Goal: Information Seeking & Learning: Learn about a topic

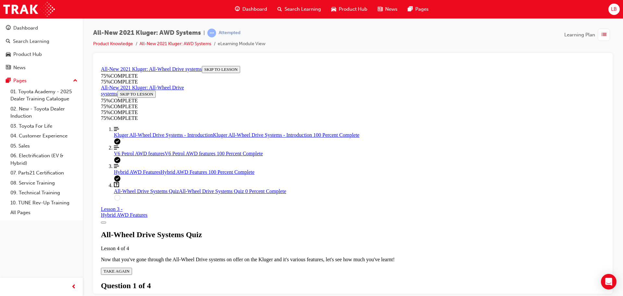
scroll to position [162, 0]
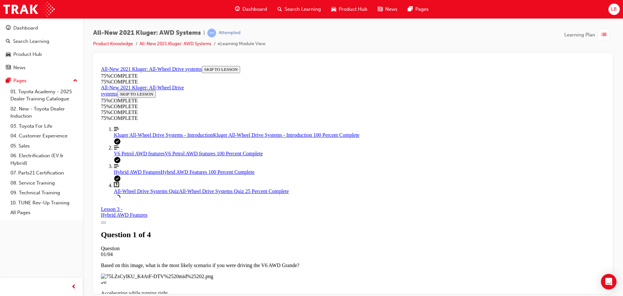
scroll to position [89, 0]
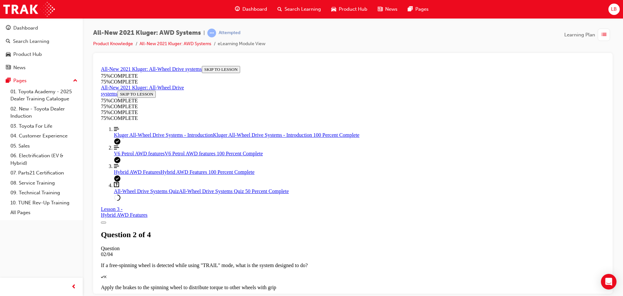
scroll to position [56, 0]
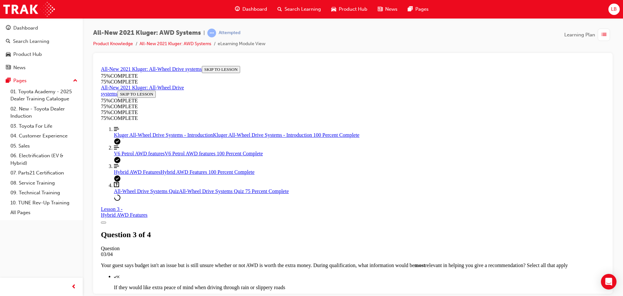
scroll to position [85, 0]
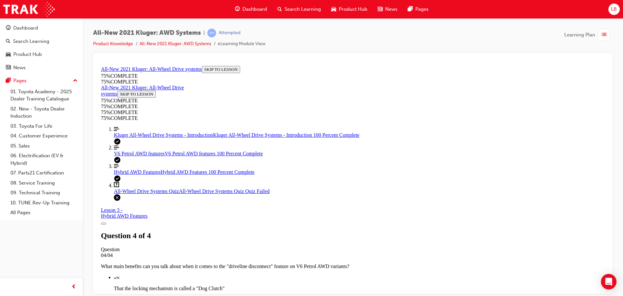
scroll to position [105, 0]
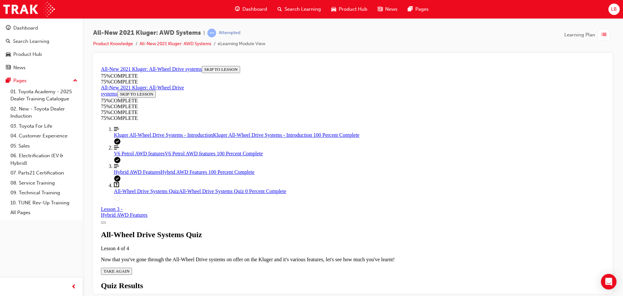
click at [311, 233] on div "All-Wheel Drive Systems Quiz Lesson 4 of 4 Now that you've gone through the All…" at bounding box center [353, 252] width 504 height 44
click at [129, 268] on span "TAKE AGAIN" at bounding box center [117, 270] width 26 height 5
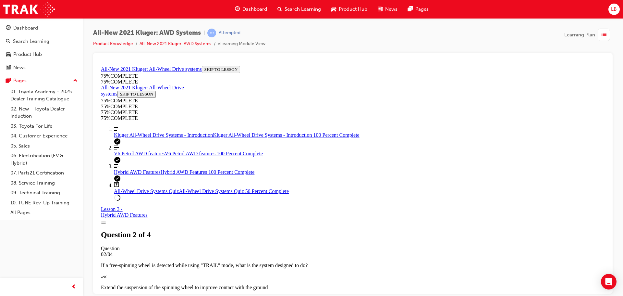
scroll to position [85, 0]
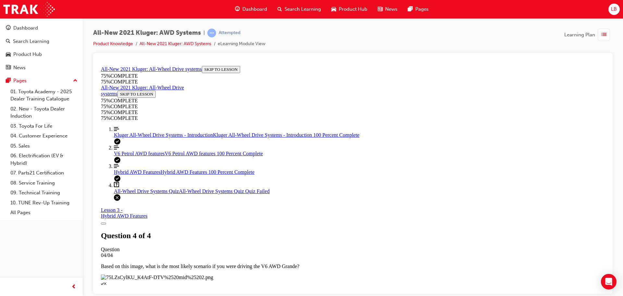
scroll to position [105, 0]
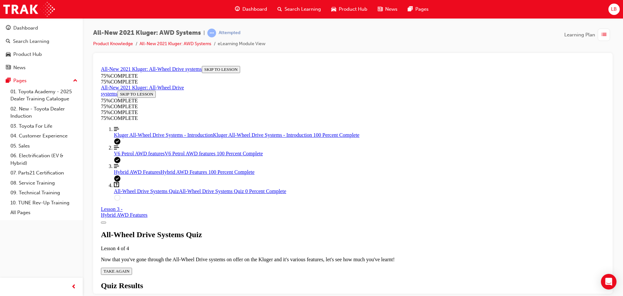
scroll to position [23, 0]
click at [129, 268] on span "TAKE AGAIN" at bounding box center [117, 270] width 26 height 5
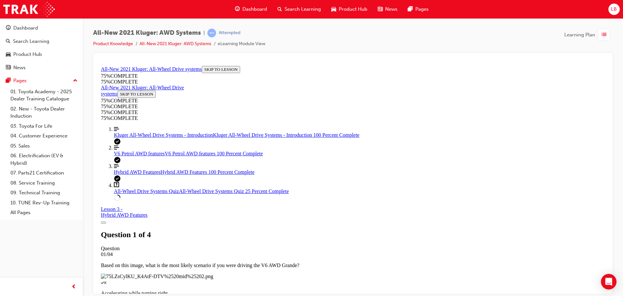
scroll to position [89, 0]
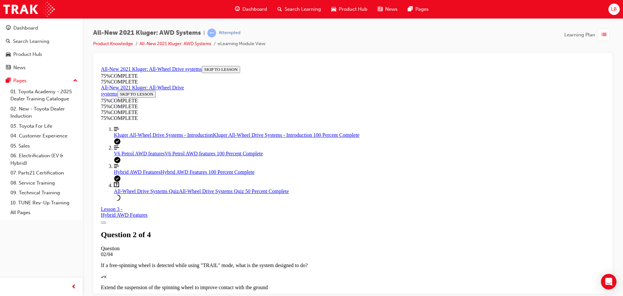
scroll to position [85, 0]
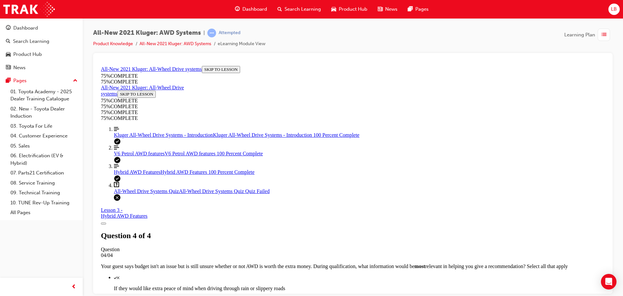
scroll to position [105, 0]
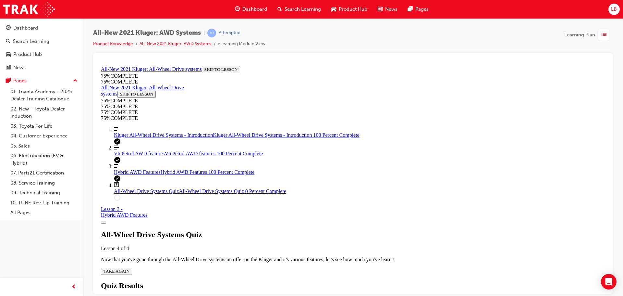
scroll to position [23, 0]
click at [129, 268] on span "TAKE AGAIN" at bounding box center [117, 270] width 26 height 5
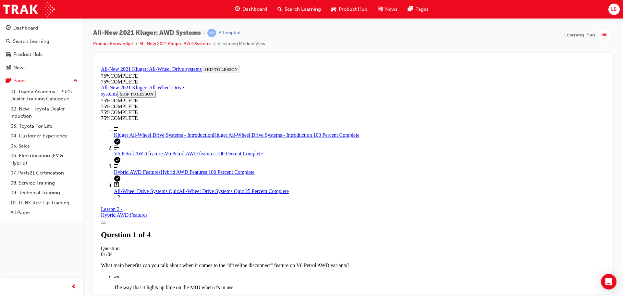
scroll to position [89, 0]
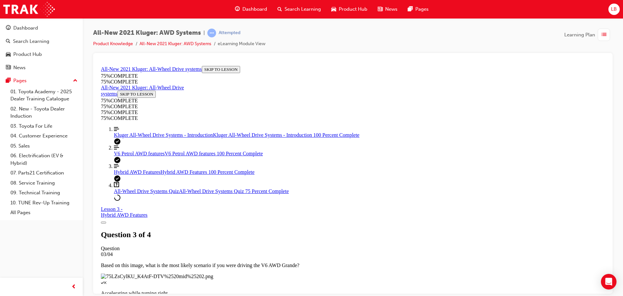
scroll to position [89, 0]
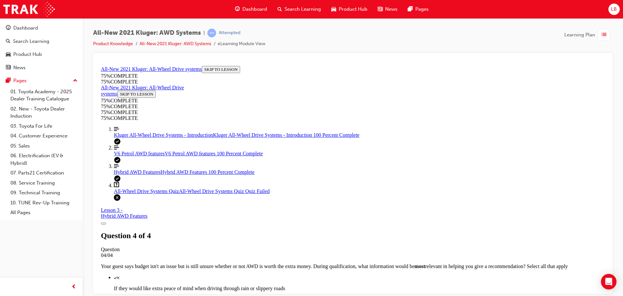
scroll to position [105, 0]
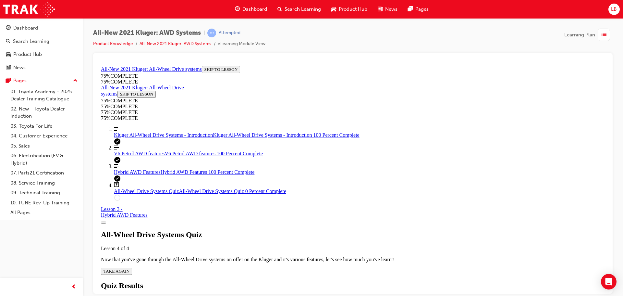
scroll to position [23, 0]
click at [129, 268] on span "TAKE AGAIN" at bounding box center [117, 270] width 26 height 5
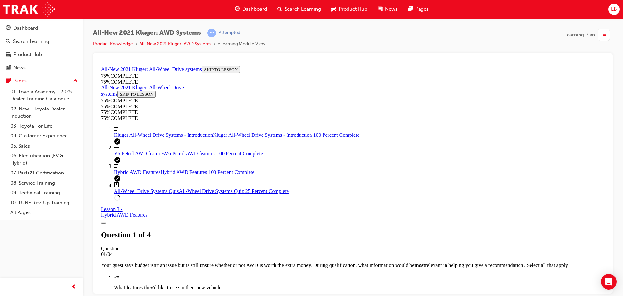
scroll to position [85, 0]
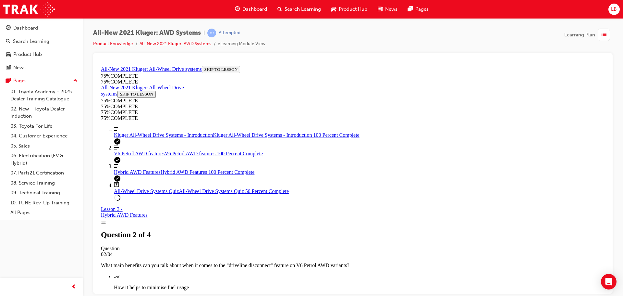
scroll to position [153, 0]
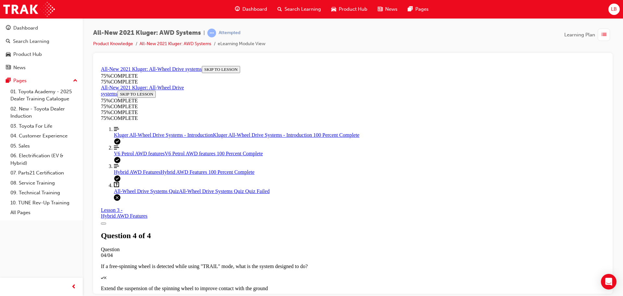
scroll to position [105, 0]
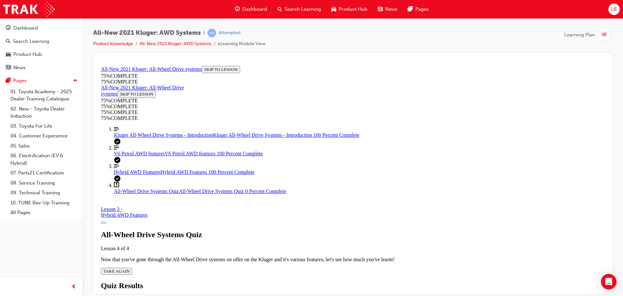
click at [129, 268] on span "TAKE AGAIN" at bounding box center [117, 270] width 26 height 5
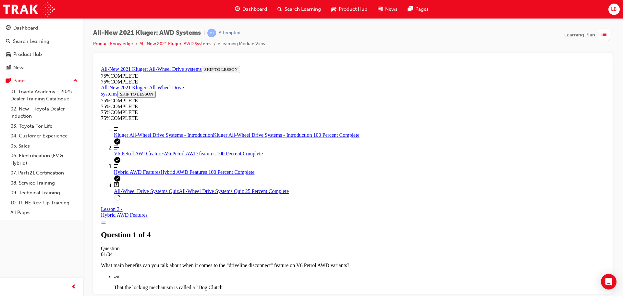
scroll to position [89, 0]
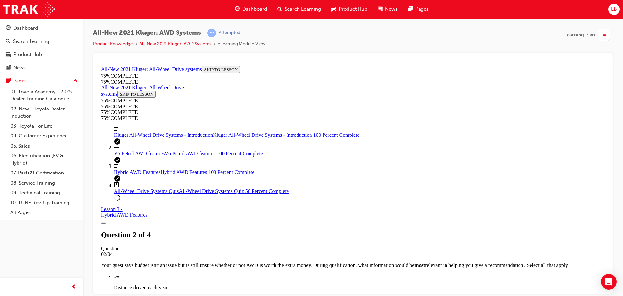
scroll to position [153, 0]
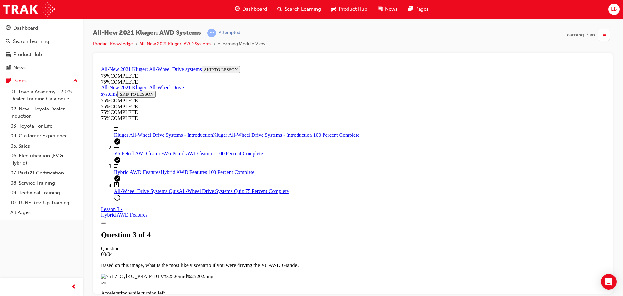
scroll to position [89, 0]
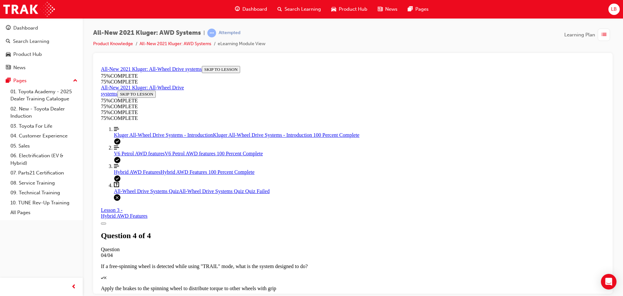
scroll to position [105, 0]
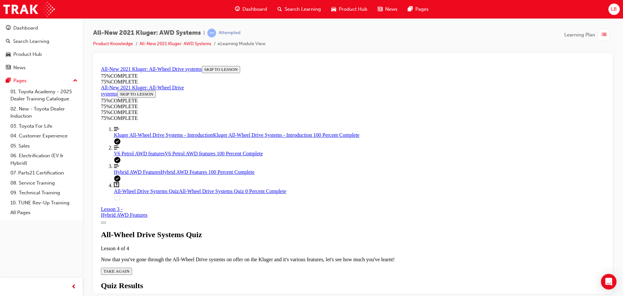
click at [129, 268] on span "TAKE AGAIN" at bounding box center [117, 270] width 26 height 5
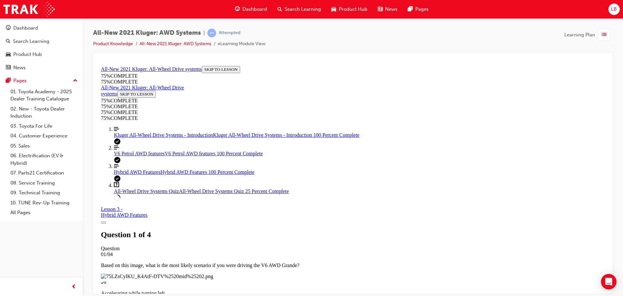
scroll to position [89, 0]
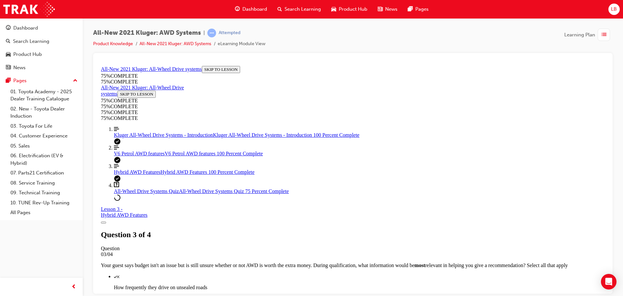
scroll to position [56, 0]
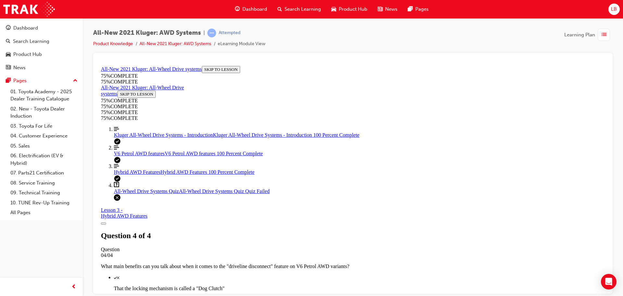
scroll to position [105, 0]
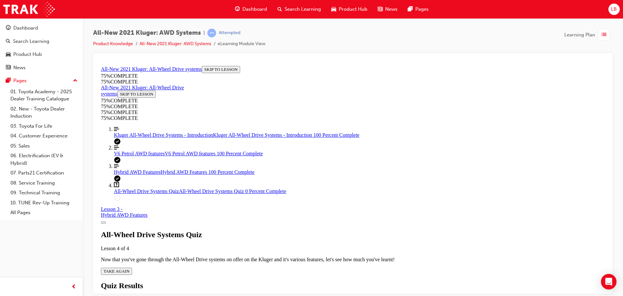
click at [311, 230] on div "All-Wheel Drive Systems Quiz Lesson 4 of 4 Now that you've gone through the All…" at bounding box center [353, 252] width 504 height 44
click at [129, 268] on span "TAKE AGAIN" at bounding box center [117, 270] width 26 height 5
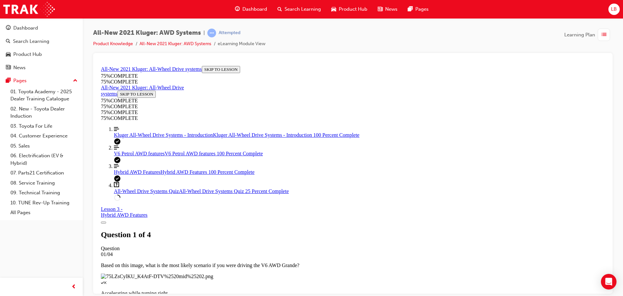
scroll to position [89, 0]
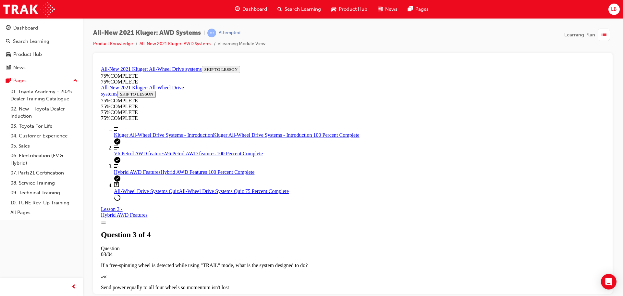
scroll to position [85, 0]
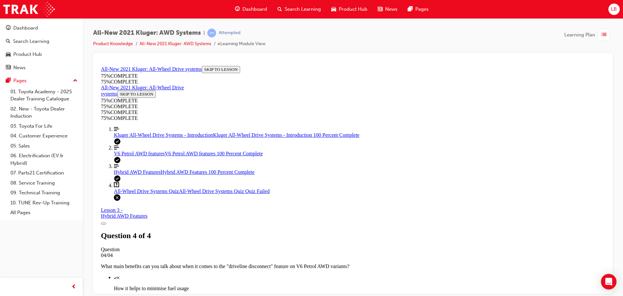
scroll to position [105, 0]
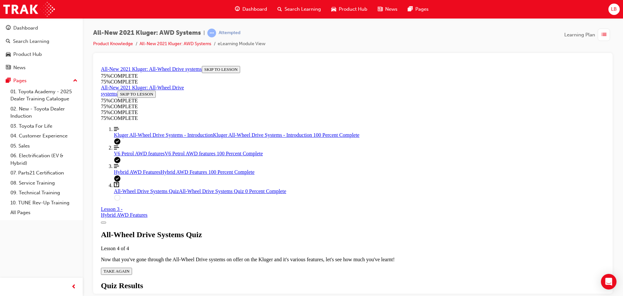
click at [129, 268] on span "TAKE AGAIN" at bounding box center [117, 270] width 26 height 5
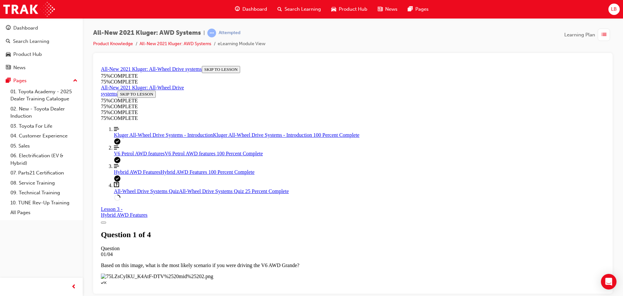
scroll to position [89, 0]
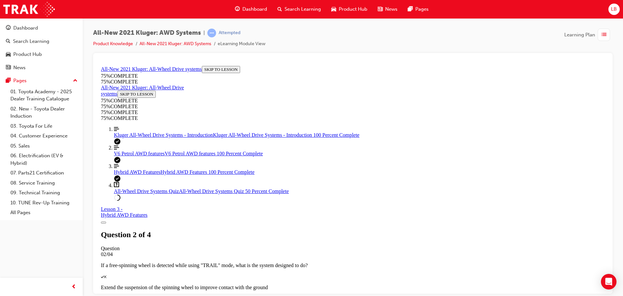
scroll to position [56, 0]
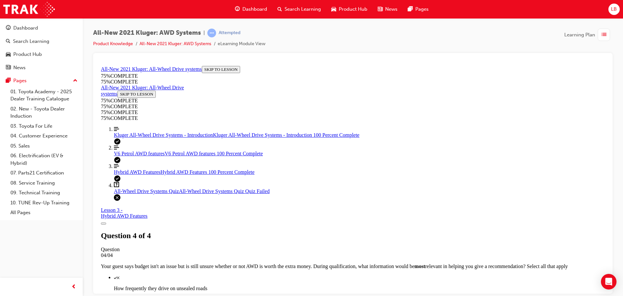
scroll to position [105, 0]
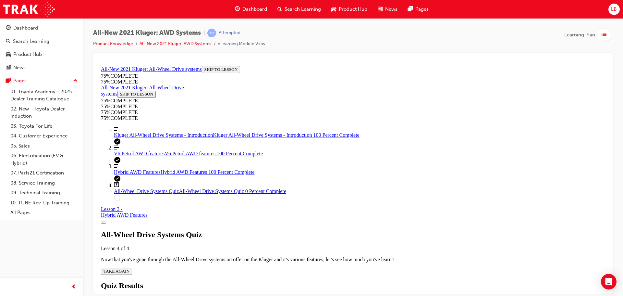
scroll to position [23, 0]
click at [129, 268] on span "TAKE AGAIN" at bounding box center [117, 270] width 26 height 5
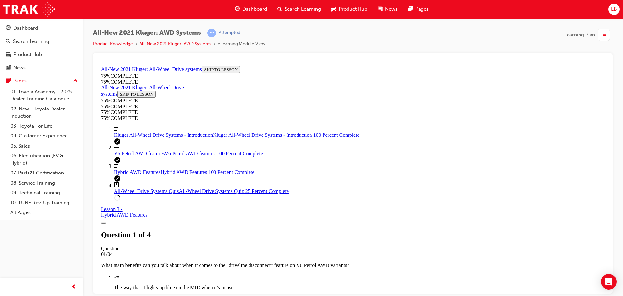
scroll to position [89, 0]
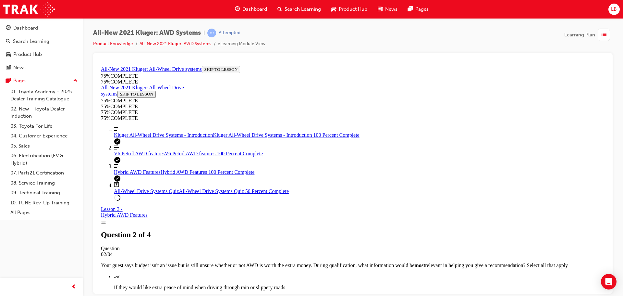
scroll to position [121, 0]
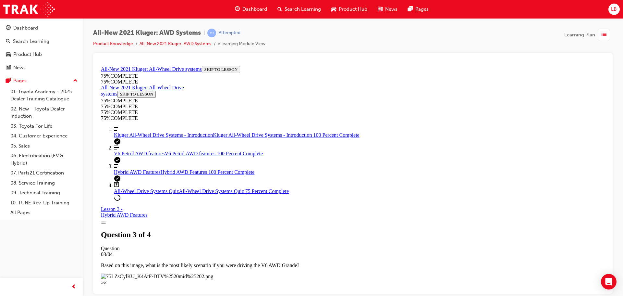
scroll to position [89, 0]
drag, startPoint x: 294, startPoint y: 137, endPoint x: 304, endPoint y: 148, distance: 14.7
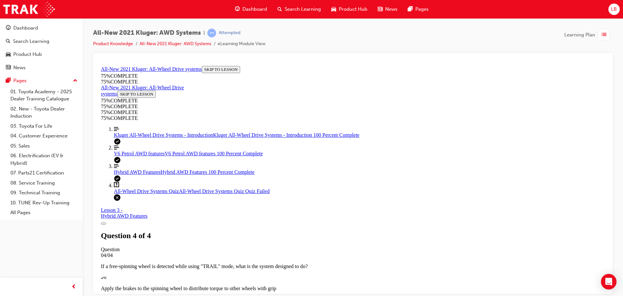
scroll to position [105, 0]
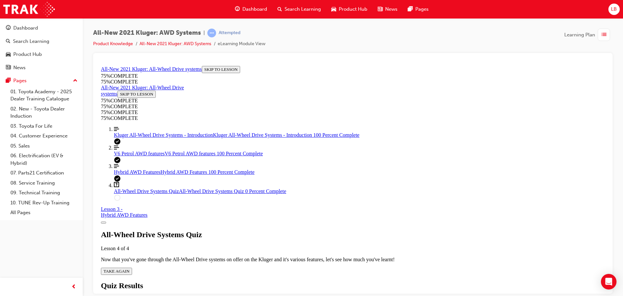
click at [129, 268] on span "TAKE AGAIN" at bounding box center [117, 270] width 26 height 5
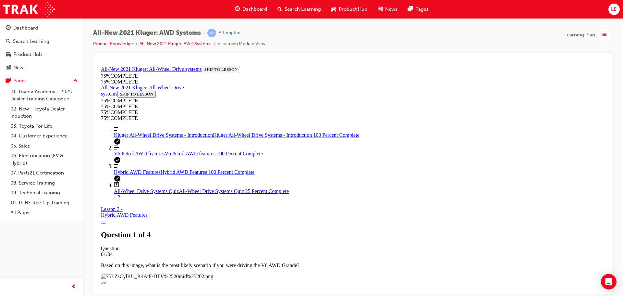
scroll to position [85, 0]
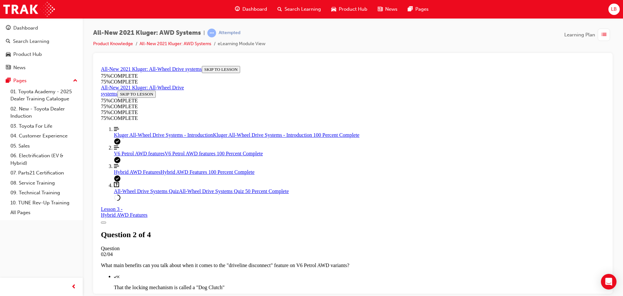
scroll to position [89, 0]
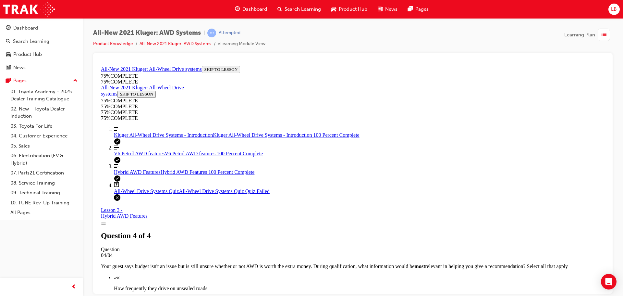
scroll to position [105, 0]
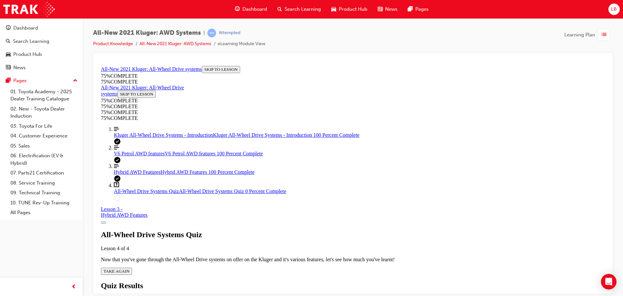
click at [300, 230] on div "All-Wheel Drive Systems Quiz Lesson 4 of 4 Now that you've gone through the All…" at bounding box center [353, 252] width 504 height 44
click at [129, 268] on span "TAKE AGAIN" at bounding box center [117, 270] width 26 height 5
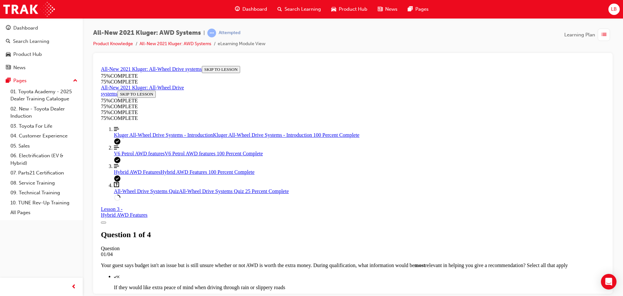
scroll to position [153, 0]
drag, startPoint x: 298, startPoint y: 213, endPoint x: 301, endPoint y: 215, distance: 4.0
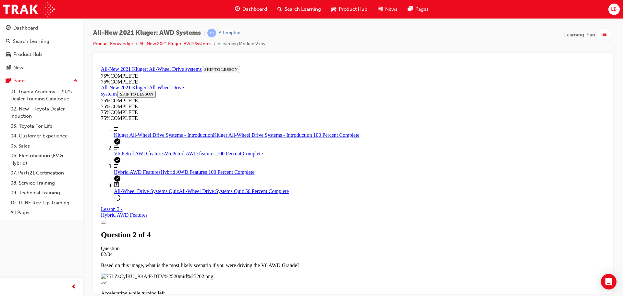
scroll to position [56, 0]
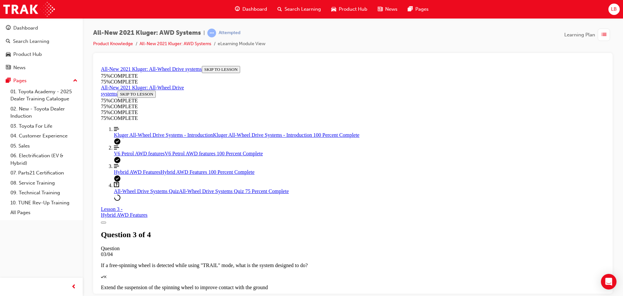
scroll to position [85, 0]
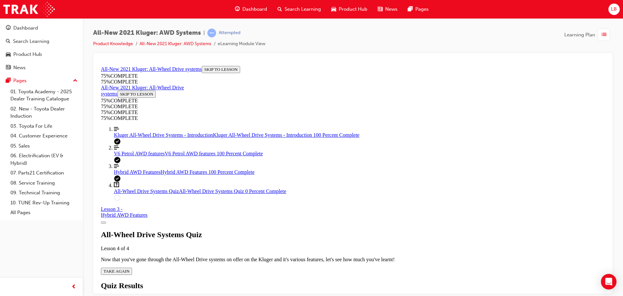
scroll to position [23, 0]
click at [129, 268] on span "TAKE AGAIN" at bounding box center [117, 270] width 26 height 5
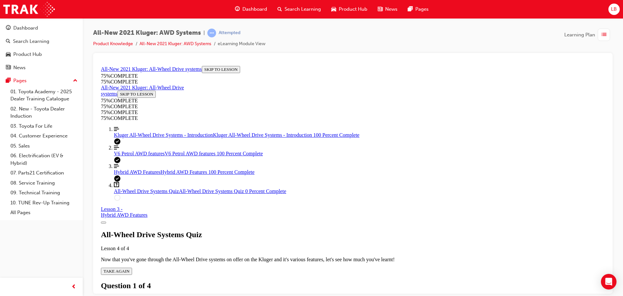
drag, startPoint x: 294, startPoint y: 146, endPoint x: 298, endPoint y: 150, distance: 6.0
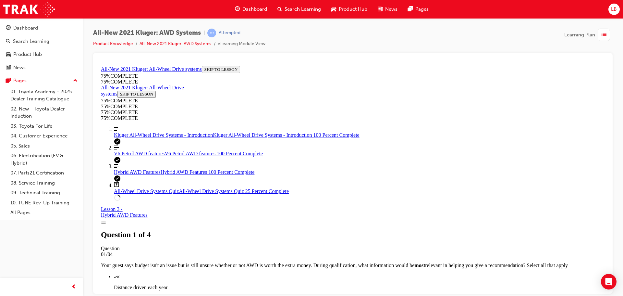
scroll to position [85, 0]
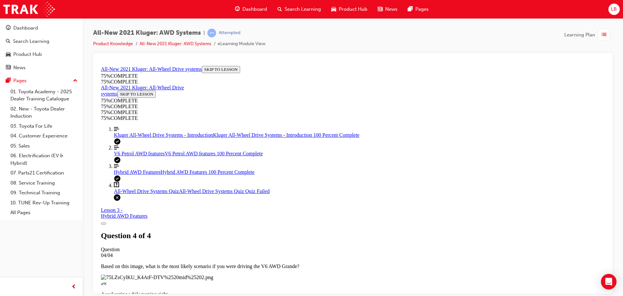
scroll to position [24, 0]
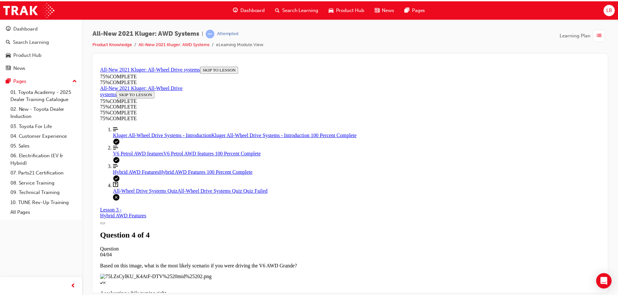
scroll to position [23, 0]
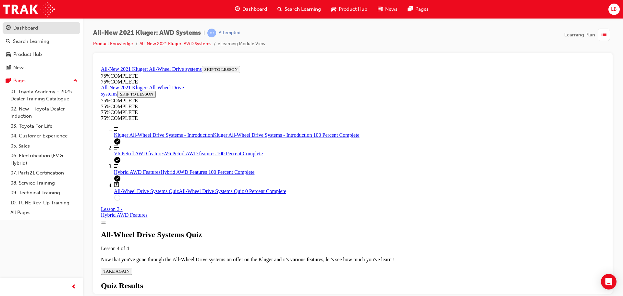
click at [38, 27] on div "Dashboard" at bounding box center [25, 27] width 25 height 7
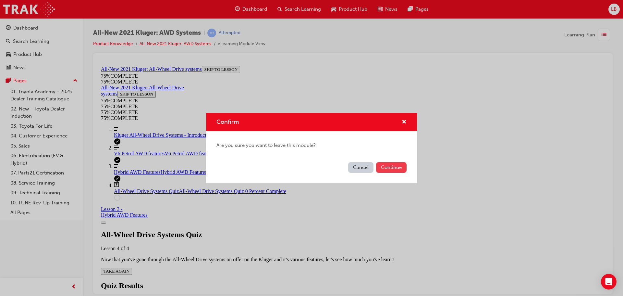
click at [396, 167] on button "Continue" at bounding box center [391, 167] width 31 height 11
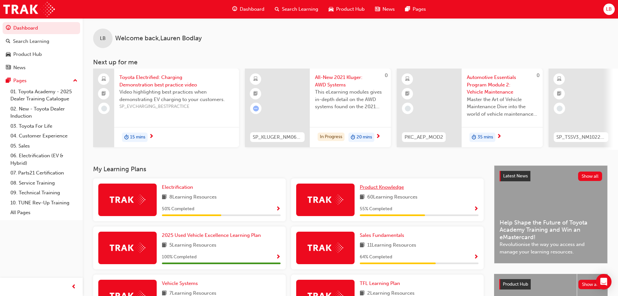
click at [392, 189] on span "Product Knowledge" at bounding box center [382, 187] width 44 height 6
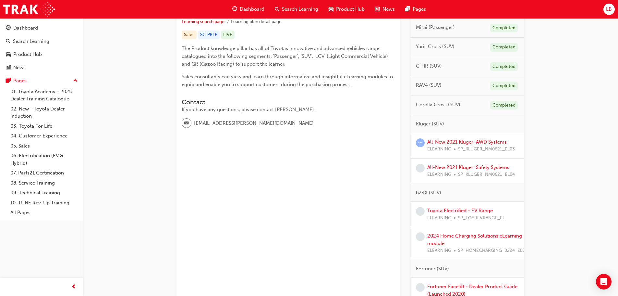
scroll to position [130, 0]
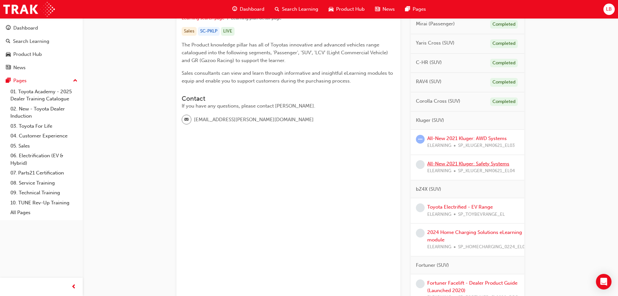
click at [475, 162] on link "All-New 2021 Kluger: Safety Systems" at bounding box center [468, 164] width 82 height 6
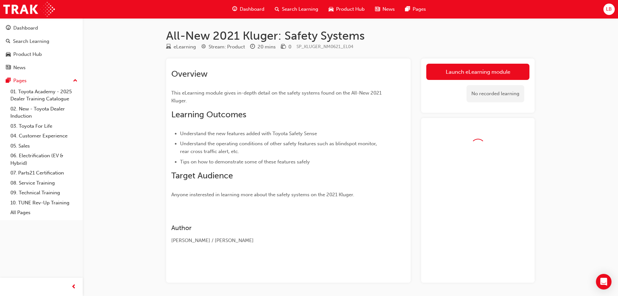
click at [462, 63] on div "Launch eLearning module Learning Plan No recorded learning" at bounding box center [478, 85] width 114 height 54
click at [461, 68] on link "Launch eLearning module" at bounding box center [477, 72] width 103 height 16
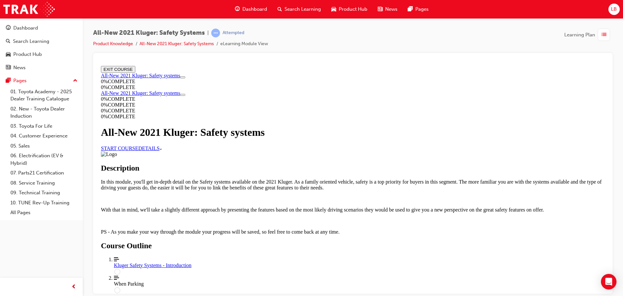
click at [138, 151] on link "START COURSE" at bounding box center [119, 148] width 37 height 6
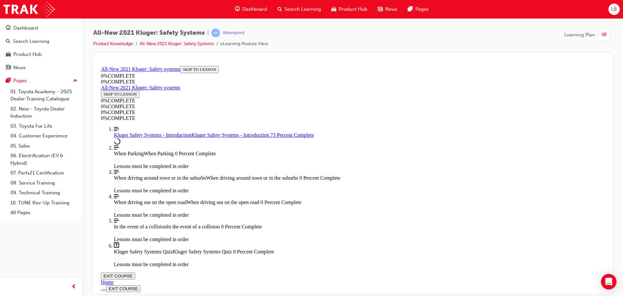
scroll to position [162, 0]
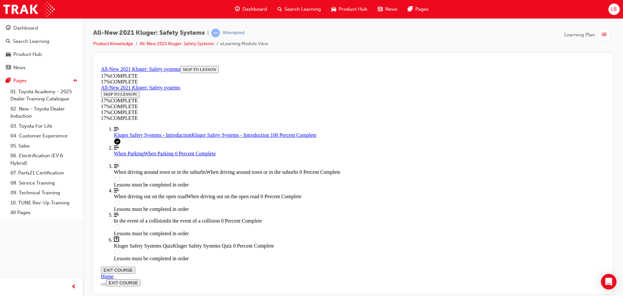
scroll to position [925, 0]
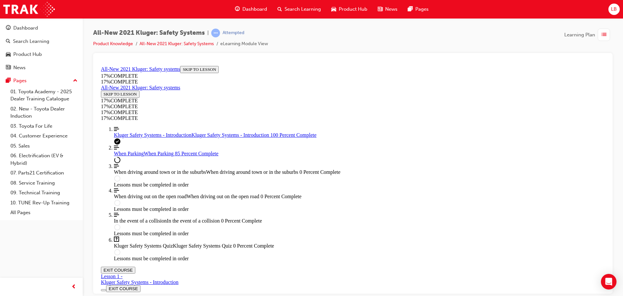
scroll to position [2132, 0]
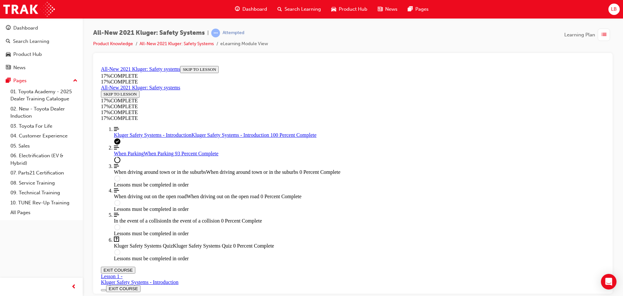
scroll to position [1451, 0]
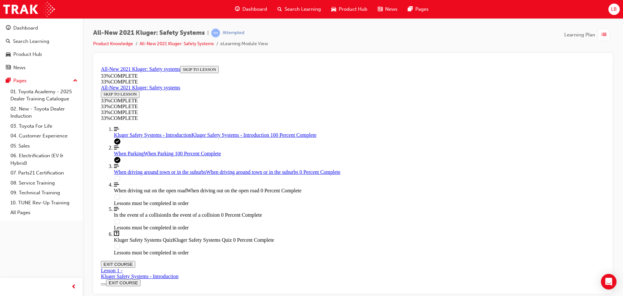
scroll to position [2382, 0]
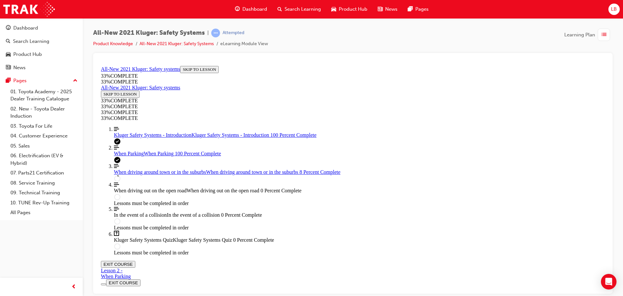
scroll to position [120, 0]
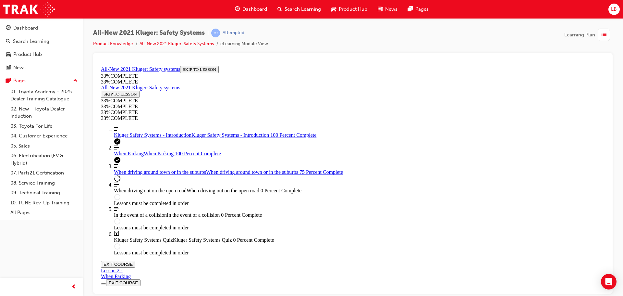
scroll to position [1091, 0]
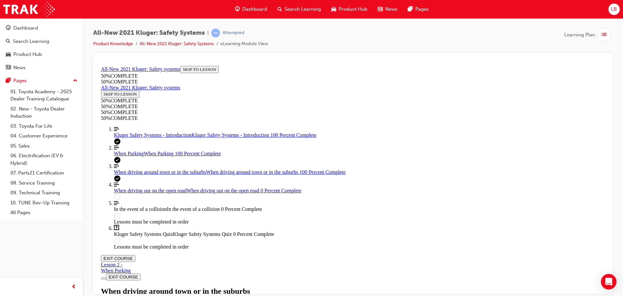
scroll to position [1339, 0]
drag, startPoint x: 300, startPoint y: 162, endPoint x: 297, endPoint y: 158, distance: 5.5
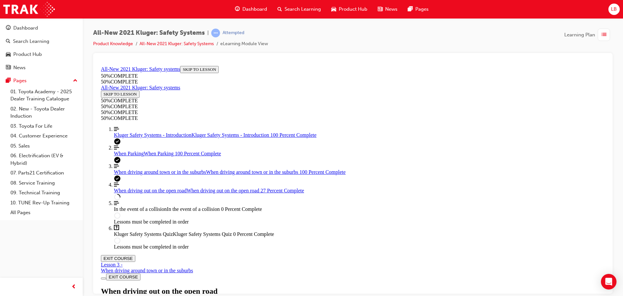
scroll to position [834, 0]
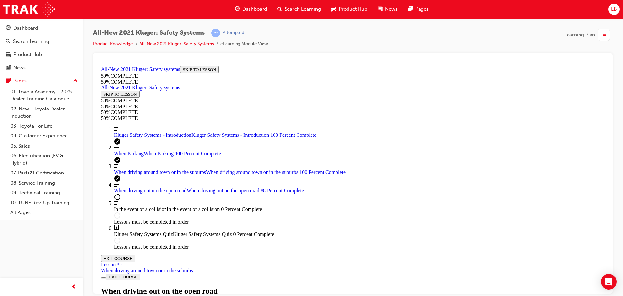
scroll to position [3559, 0]
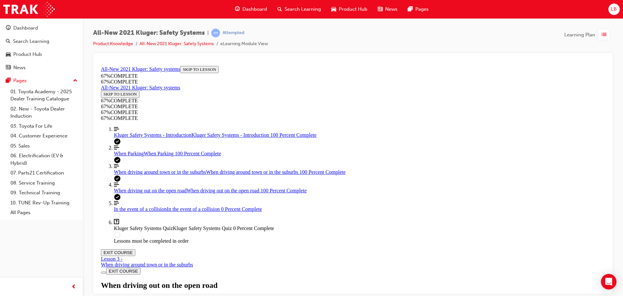
scroll to position [3855, 0]
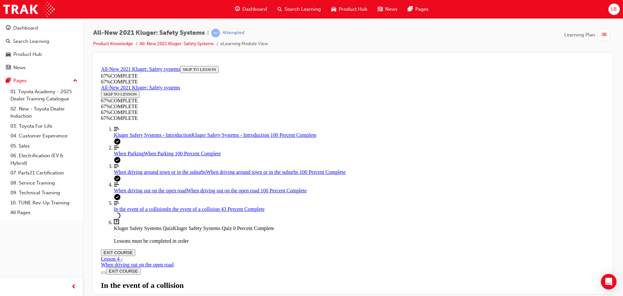
scroll to position [574, 0]
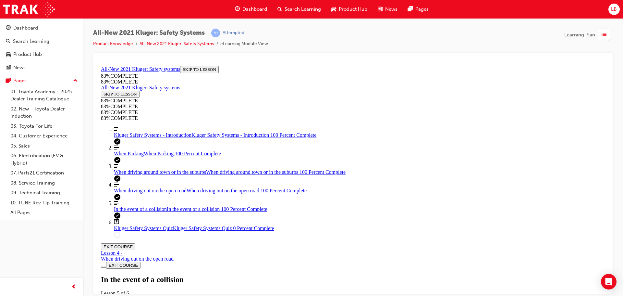
scroll to position [1569, 0]
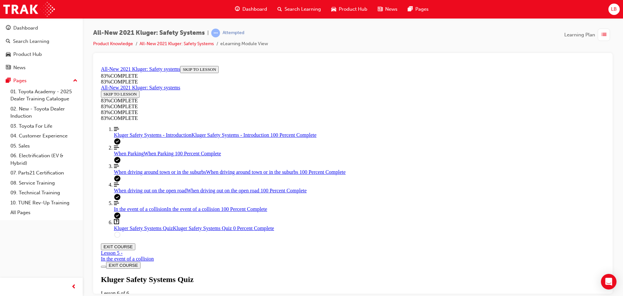
scroll to position [23, 0]
click at [310, 275] on div "Kluger Safety Systems Quiz Lesson 6 of 6 Now that you've gone through the Kluge…" at bounding box center [353, 297] width 504 height 44
